Goal: Find specific page/section: Find specific page/section

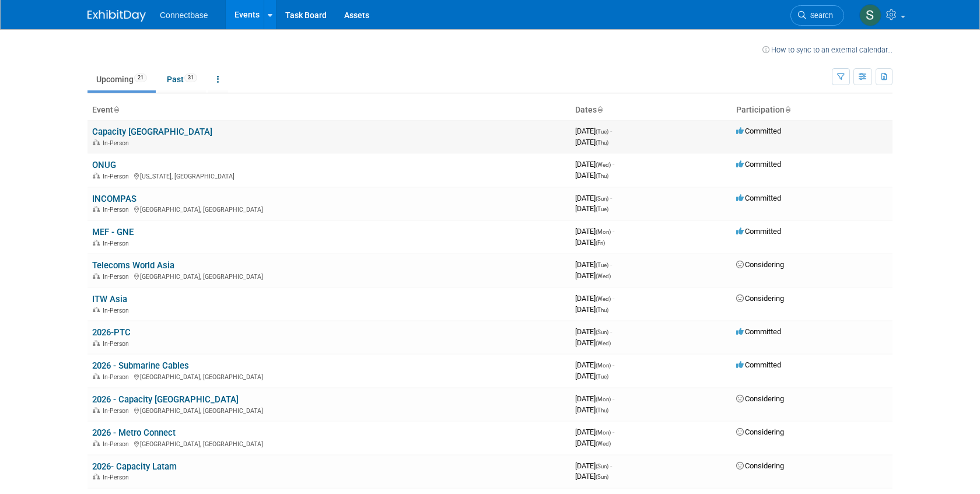
click at [135, 131] on link "Capacity [GEOGRAPHIC_DATA]" at bounding box center [152, 132] width 120 height 11
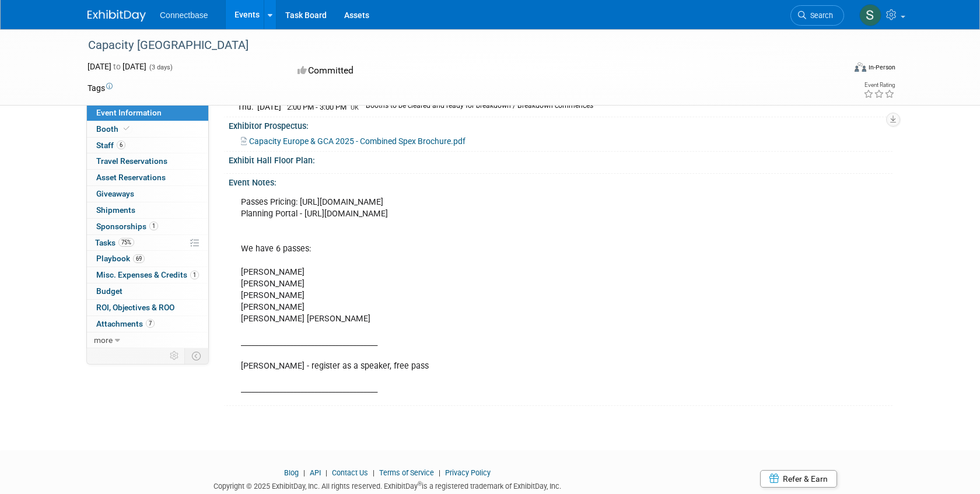
scroll to position [261, 0]
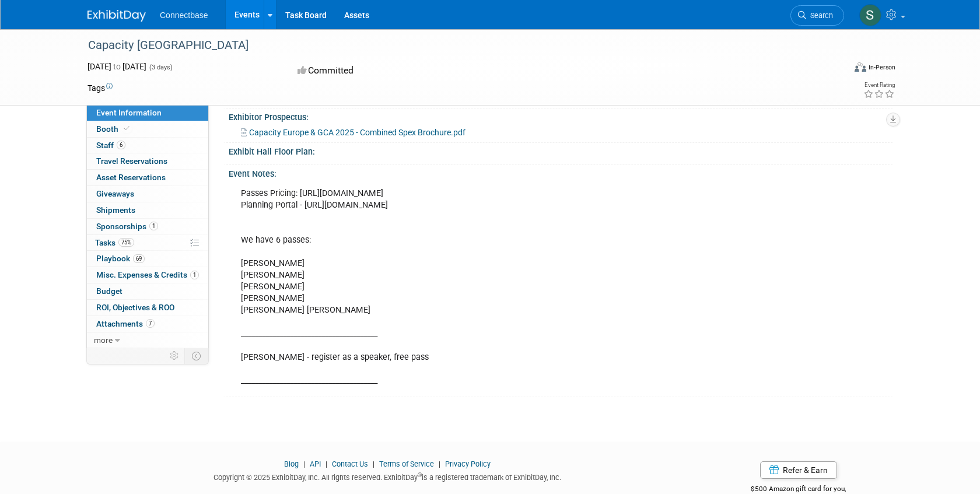
click at [264, 308] on div "Passes Pricing: [URL][DOMAIN_NAME] Planning Portal - [URL][DOMAIN_NAME] We have…" at bounding box center [498, 287] width 530 height 211
click at [281, 333] on div "Passes Pricing: [URL][DOMAIN_NAME] Planning Portal - [URL][DOMAIN_NAME] We have…" at bounding box center [498, 287] width 530 height 211
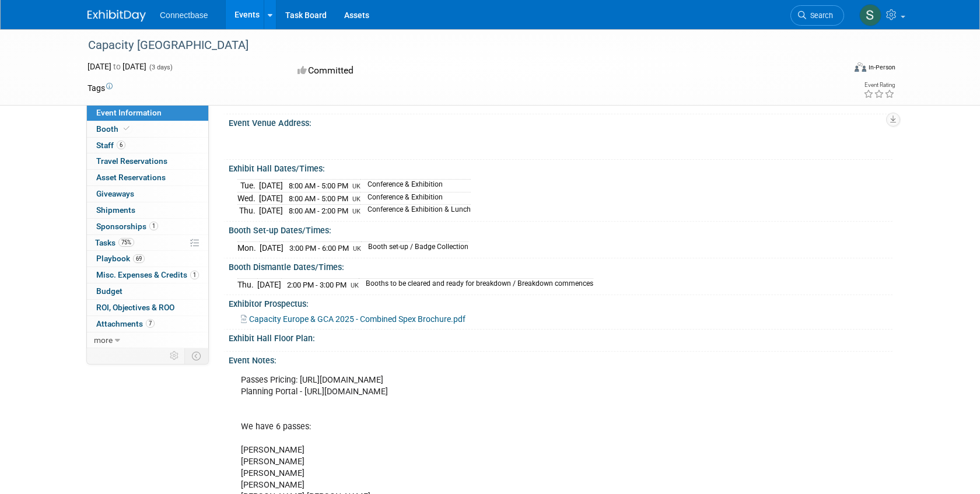
scroll to position [71, 0]
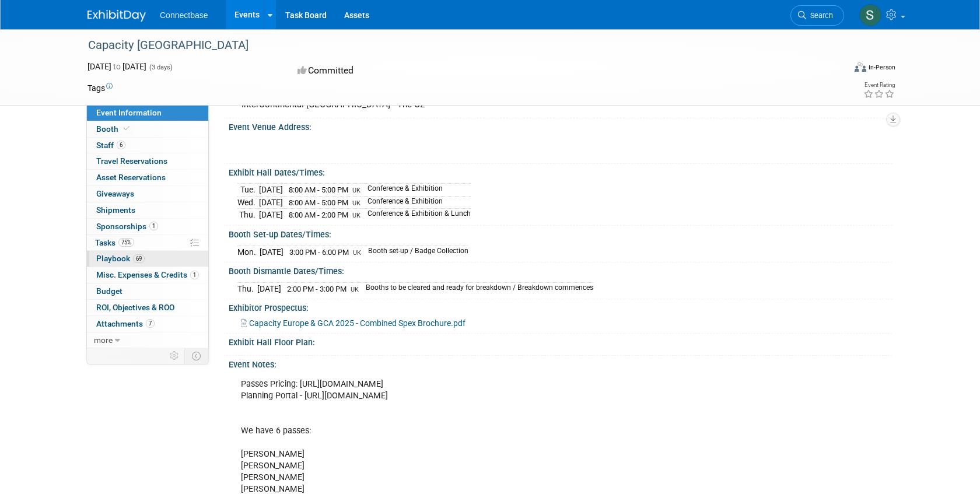
click at [114, 260] on span "Playbook 69" at bounding box center [120, 258] width 48 height 9
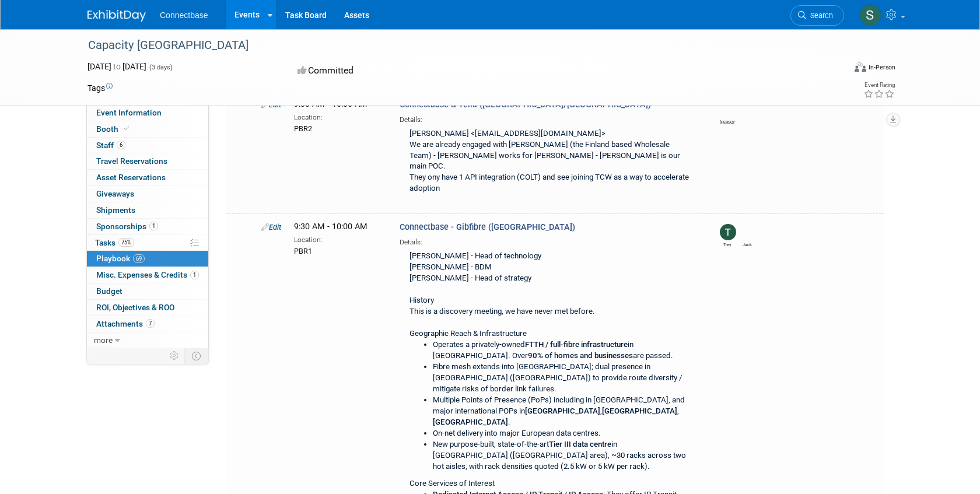
scroll to position [771, 0]
